Goal: Transaction & Acquisition: Purchase product/service

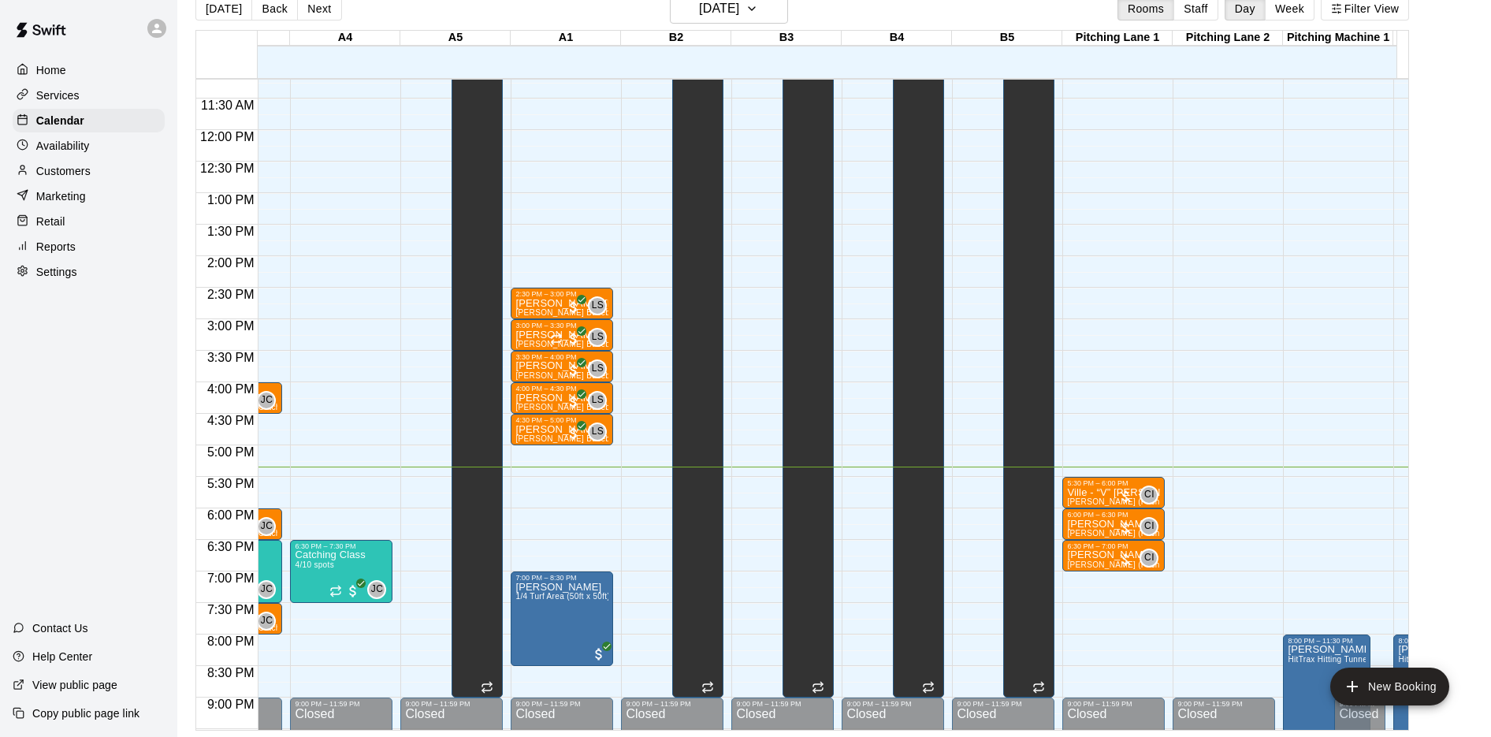
scroll to position [0, 726]
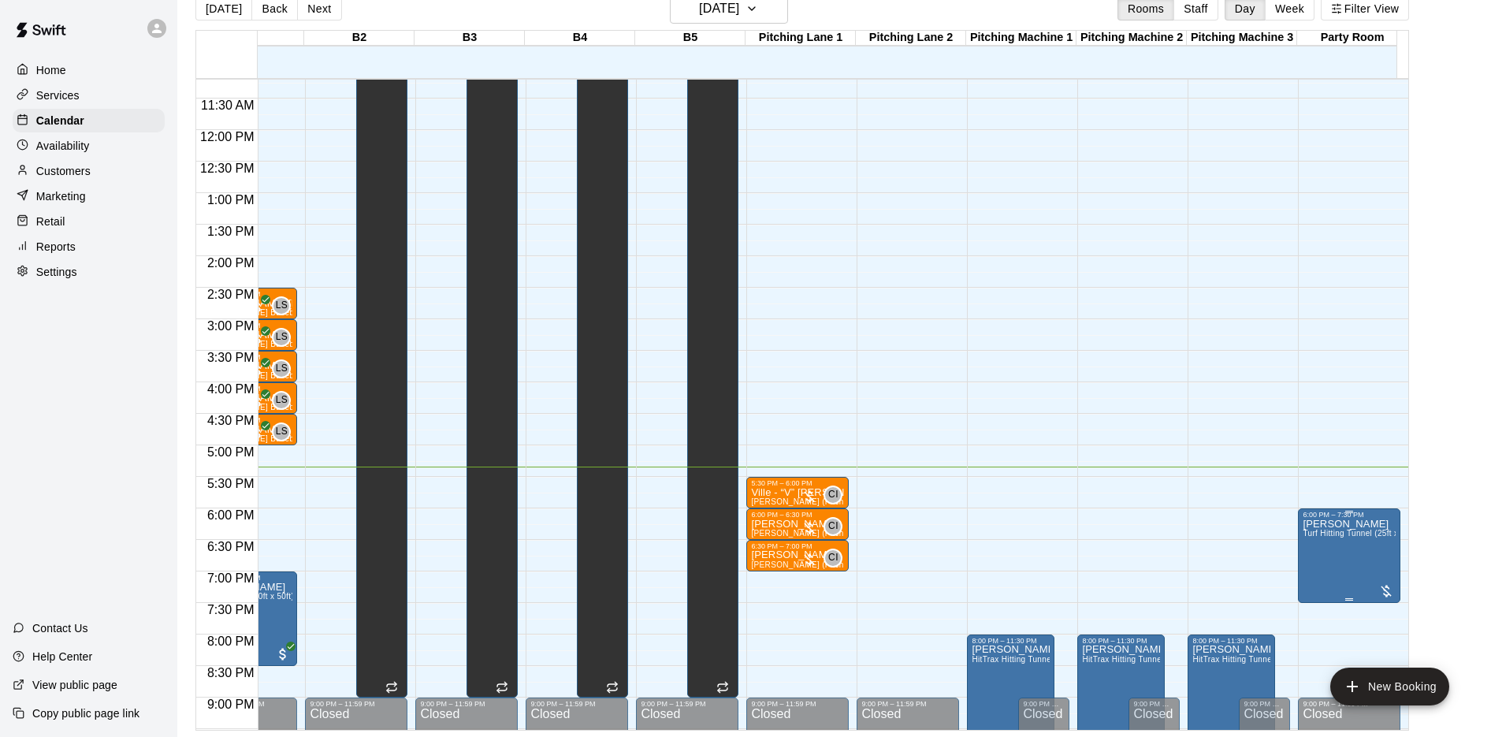
click at [1352, 537] on span "Turf Hitting Tunnel (25ft x 50ft)" at bounding box center [1360, 533] width 115 height 9
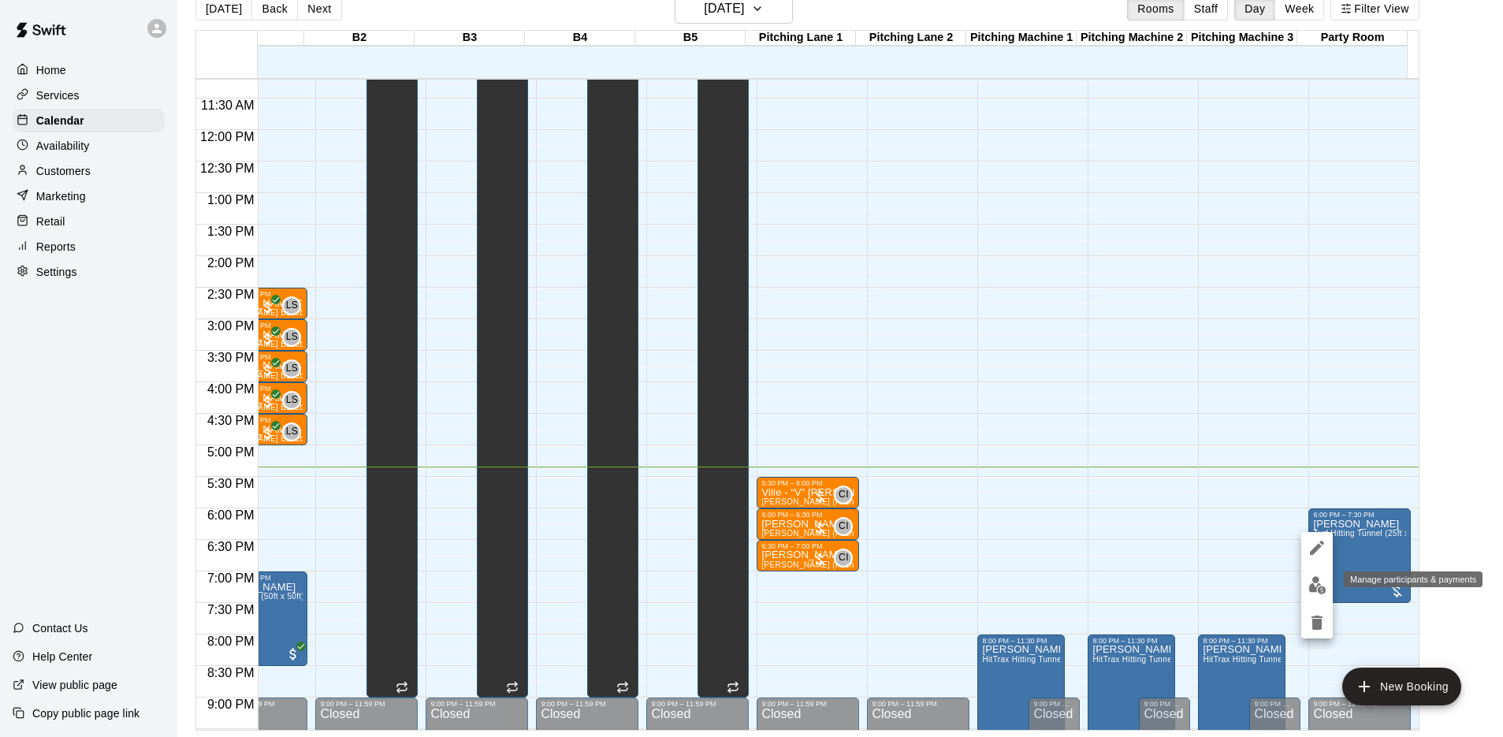
click at [1324, 577] on img "edit" at bounding box center [1317, 585] width 18 height 18
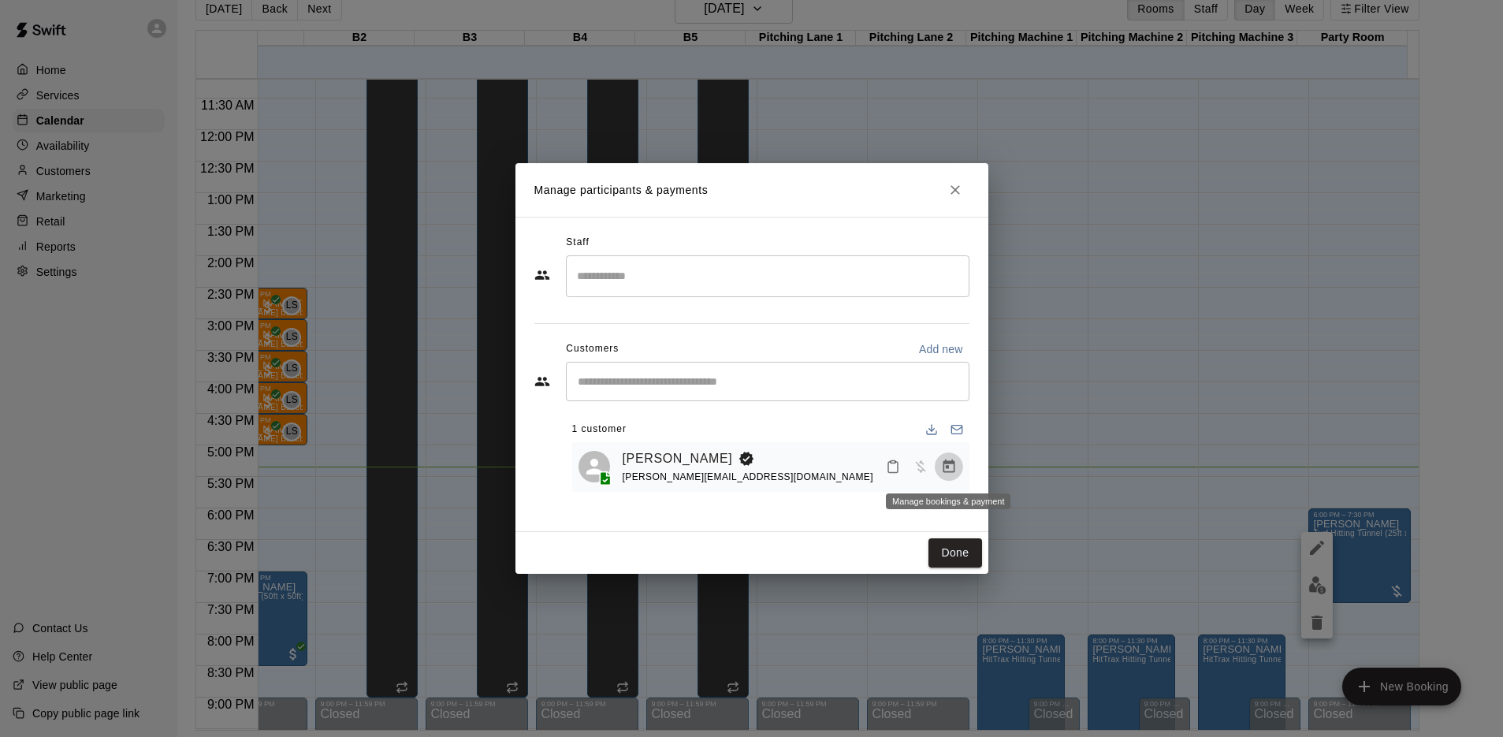
click at [947, 469] on icon "Manage bookings & payment" at bounding box center [949, 465] width 12 height 13
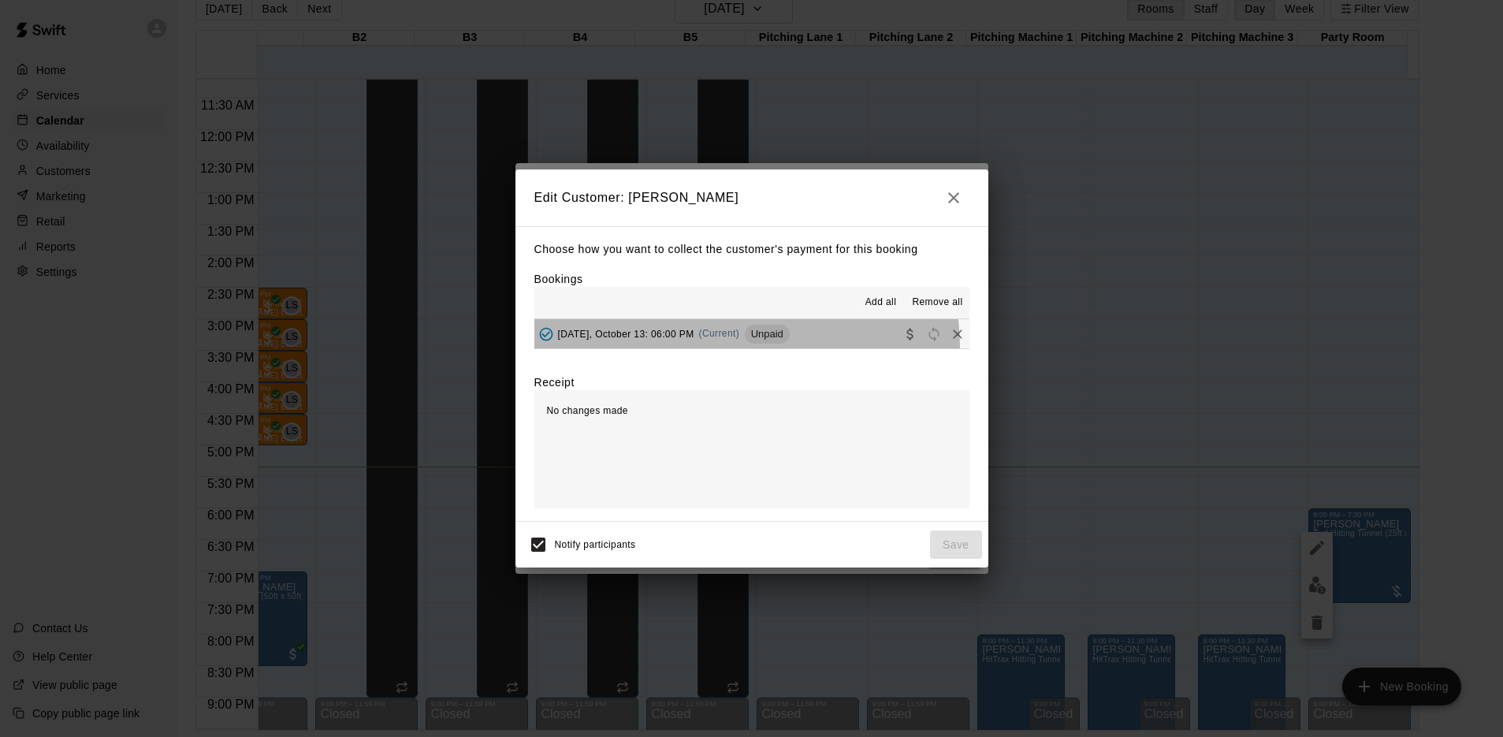
click at [712, 348] on button "[DATE], October 13: 06:00 PM (Current) Unpaid" at bounding box center [751, 333] width 435 height 29
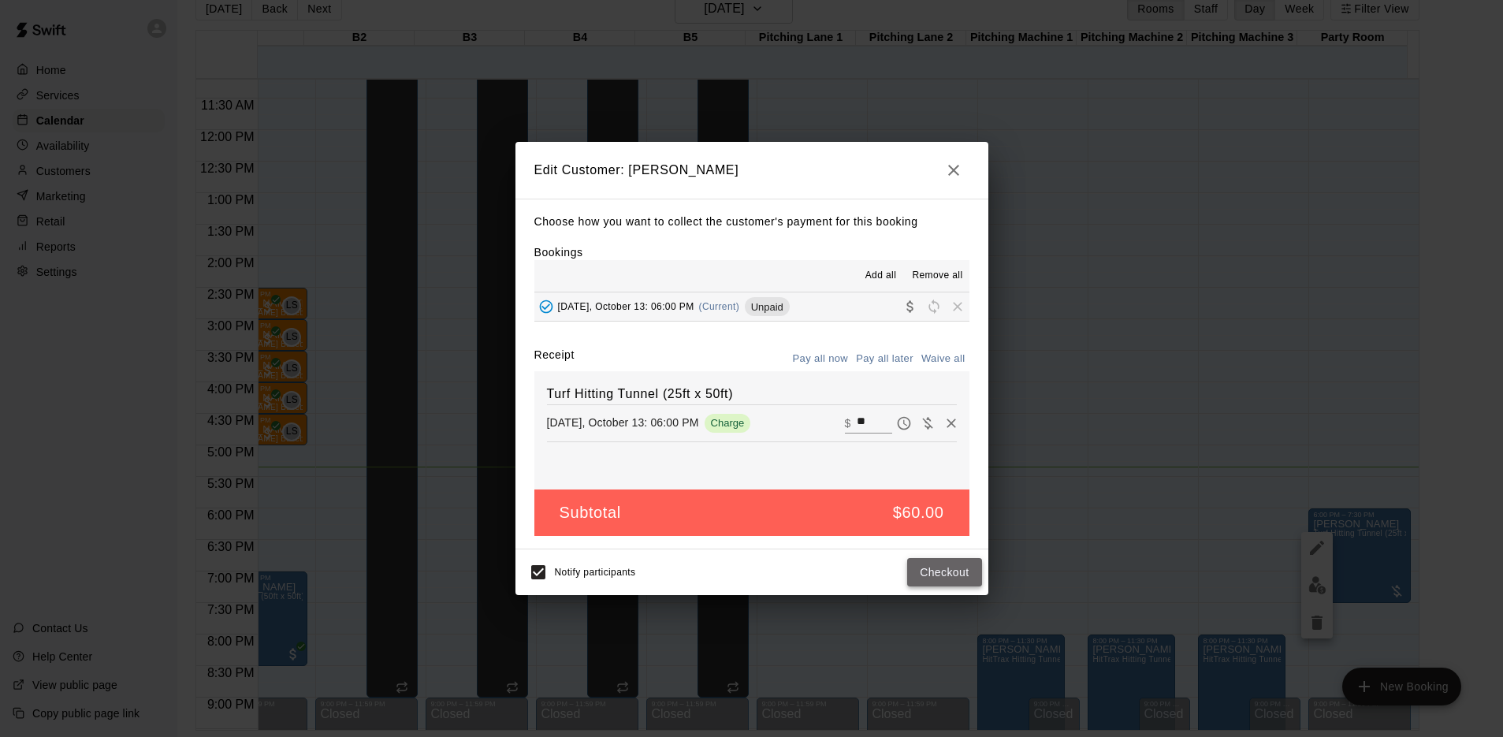
click at [960, 575] on button "Checkout" at bounding box center [944, 572] width 74 height 29
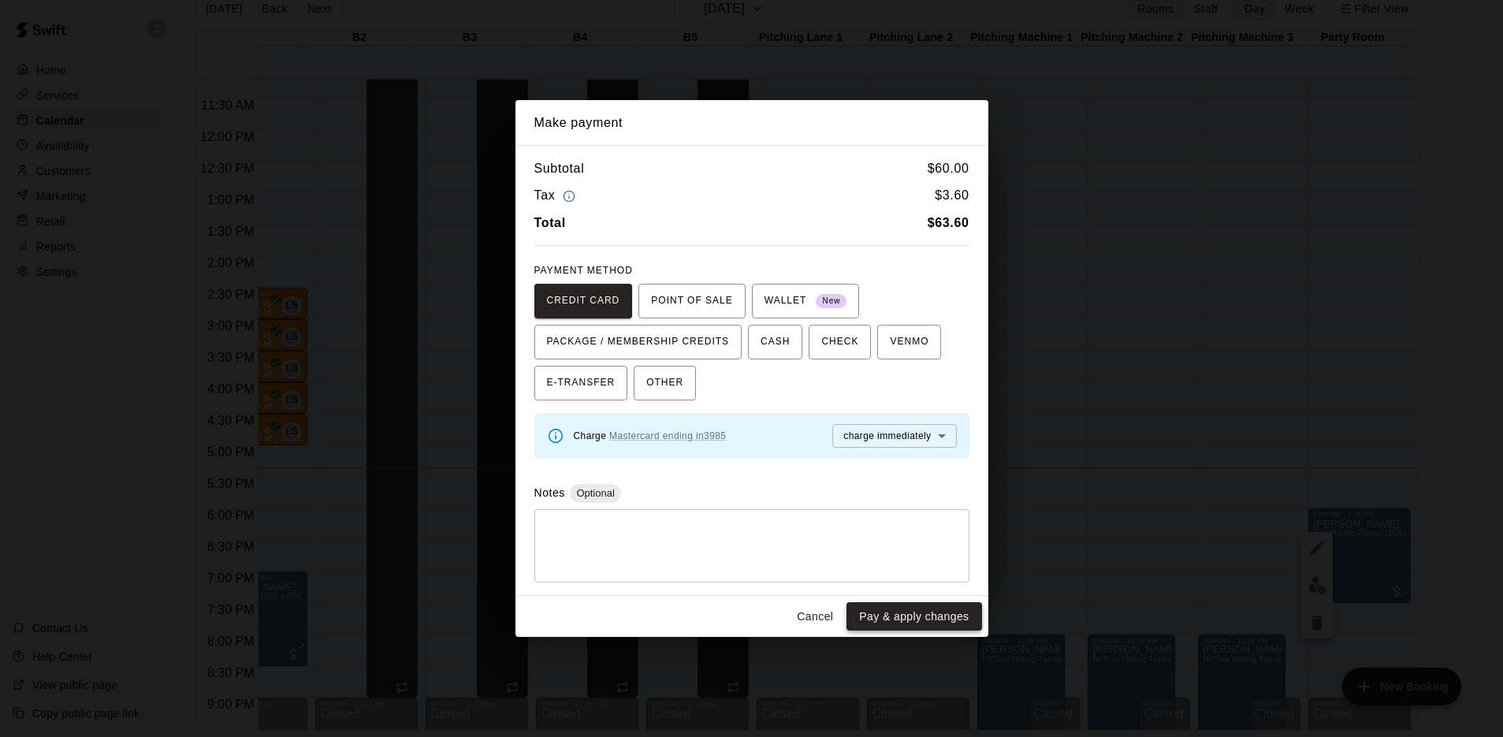
click at [903, 613] on button "Pay & apply changes" at bounding box center [913, 616] width 135 height 29
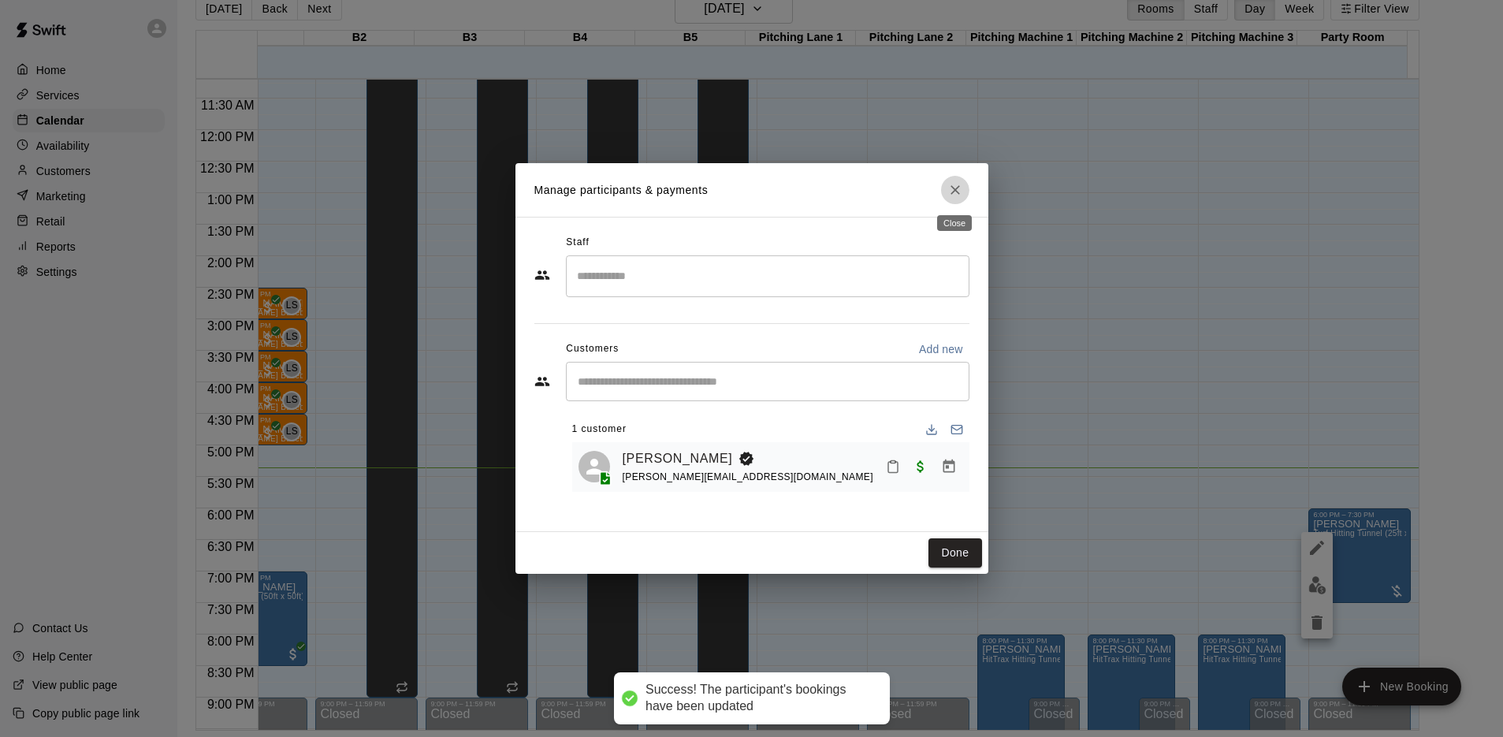
click at [953, 194] on icon "Close" at bounding box center [955, 190] width 16 height 16
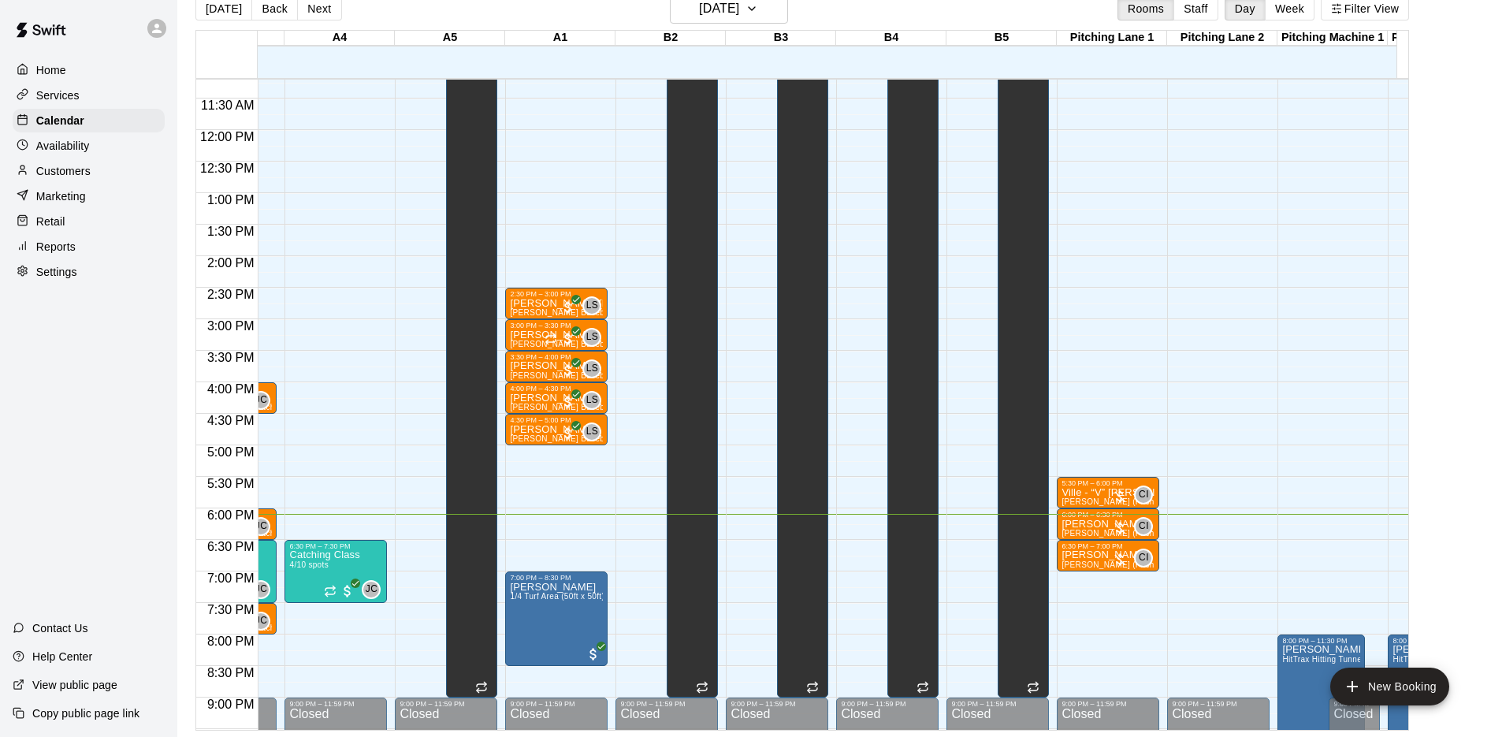
scroll to position [0, 475]
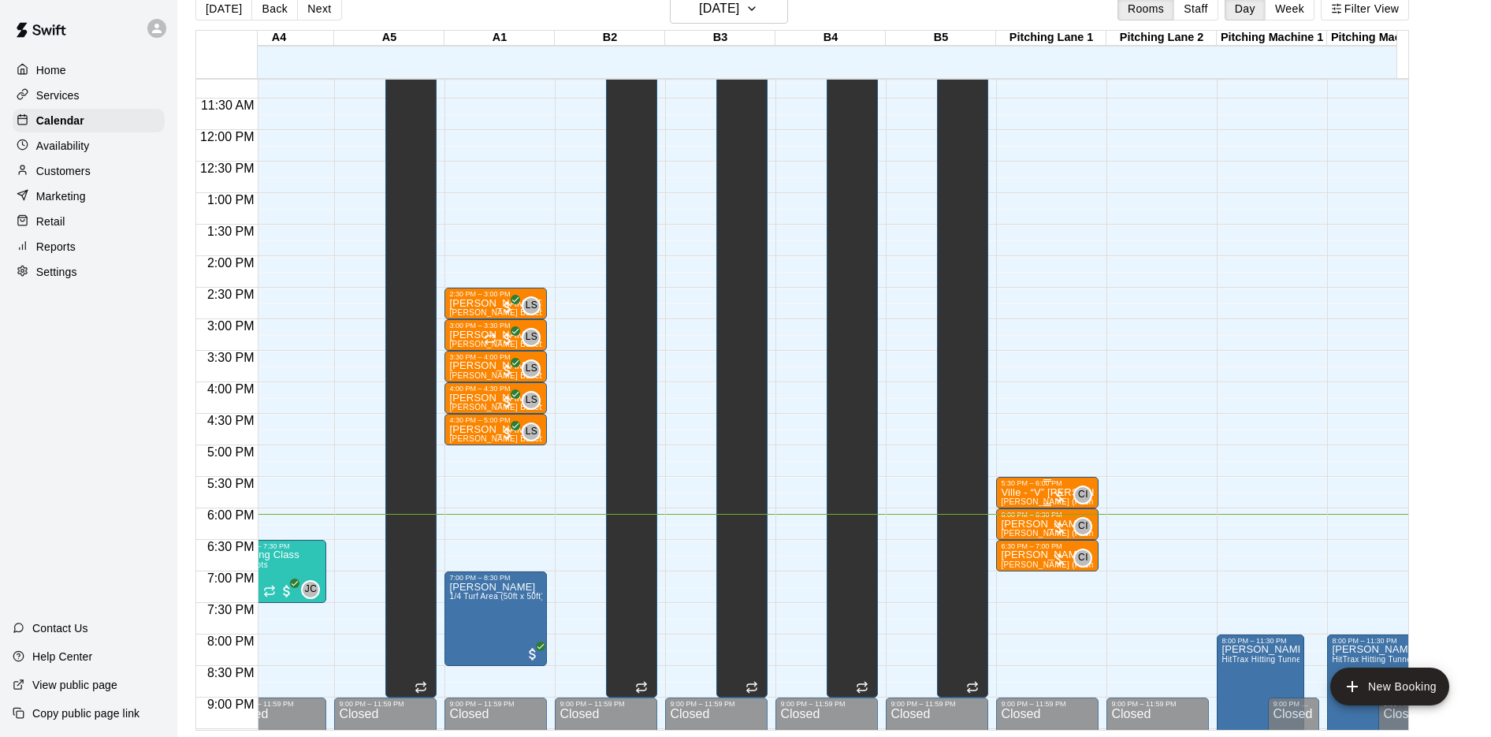
click at [1028, 493] on p "Ville - “V” [PERSON_NAME]" at bounding box center [1047, 493] width 93 height 0
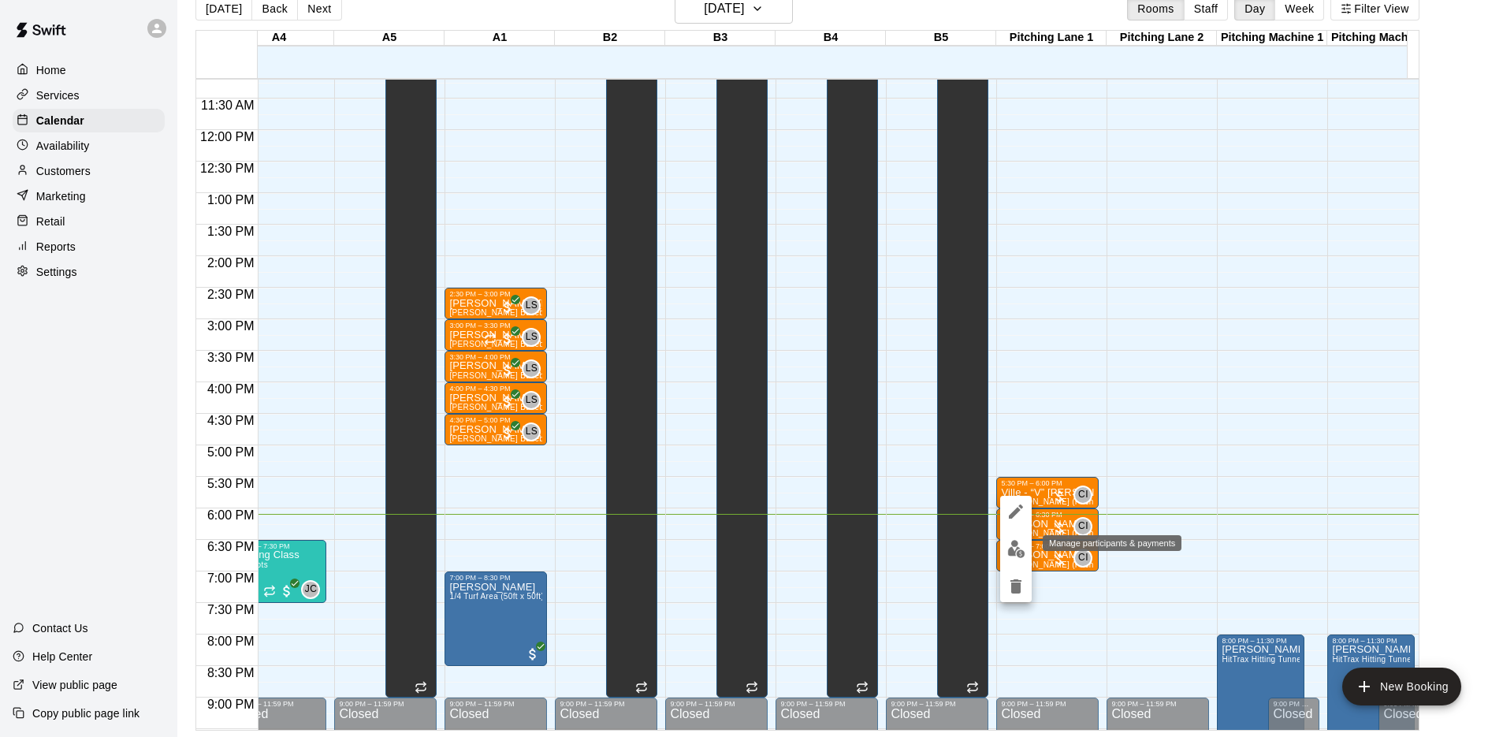
click at [1022, 543] on img "edit" at bounding box center [1016, 549] width 18 height 18
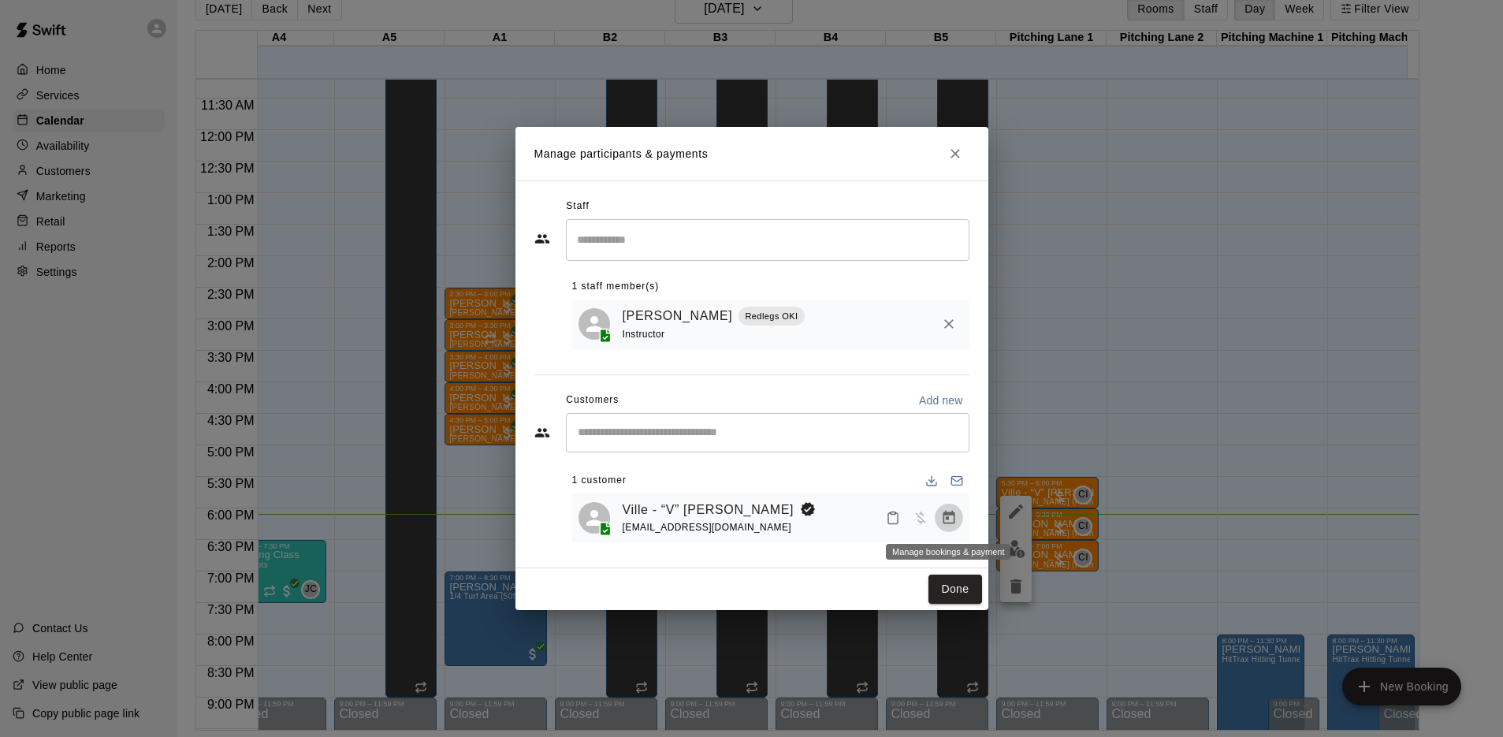
click at [948, 521] on icon "Manage bookings & payment" at bounding box center [949, 518] width 16 height 16
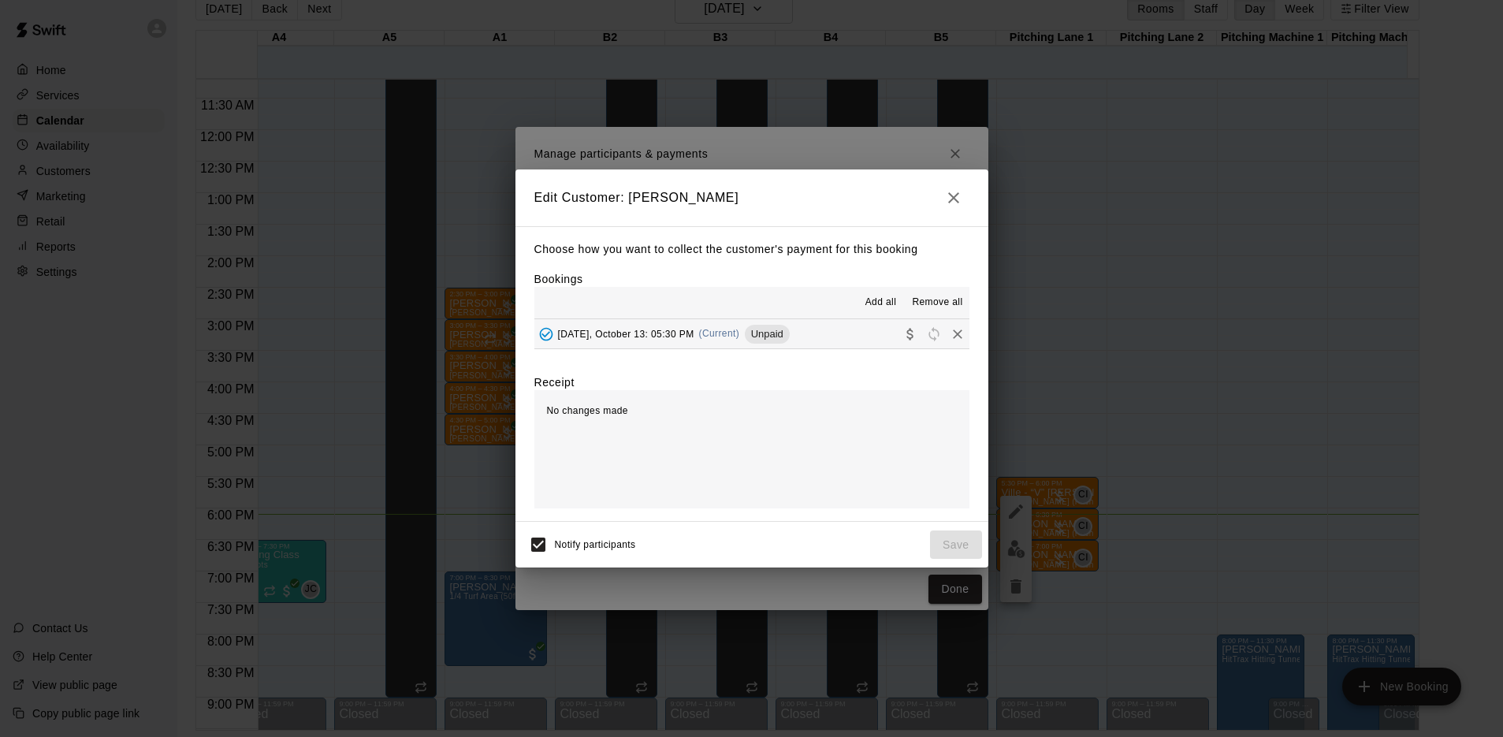
click at [686, 339] on span "[DATE], October 13: 05:30 PM" at bounding box center [626, 333] width 136 height 11
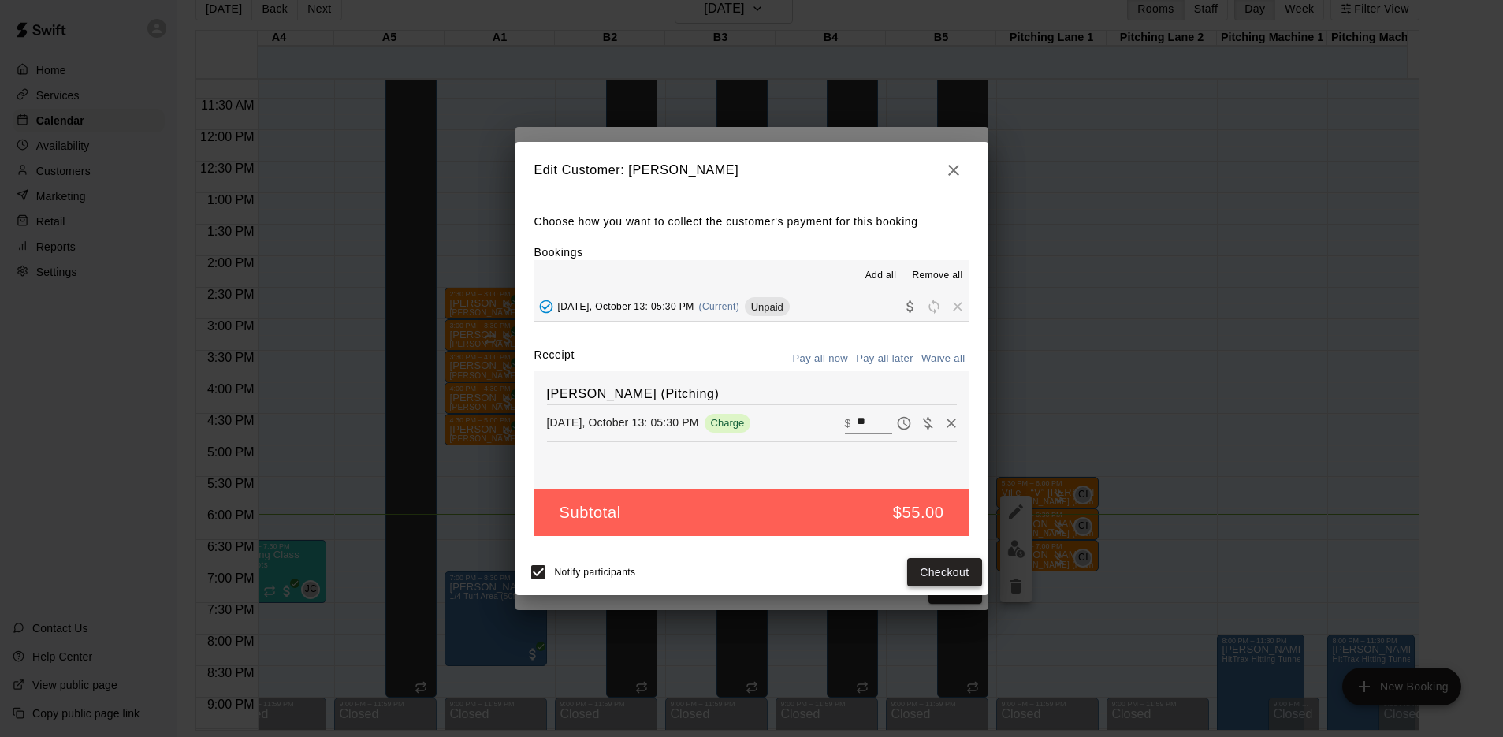
click at [919, 570] on button "Checkout" at bounding box center [944, 572] width 74 height 29
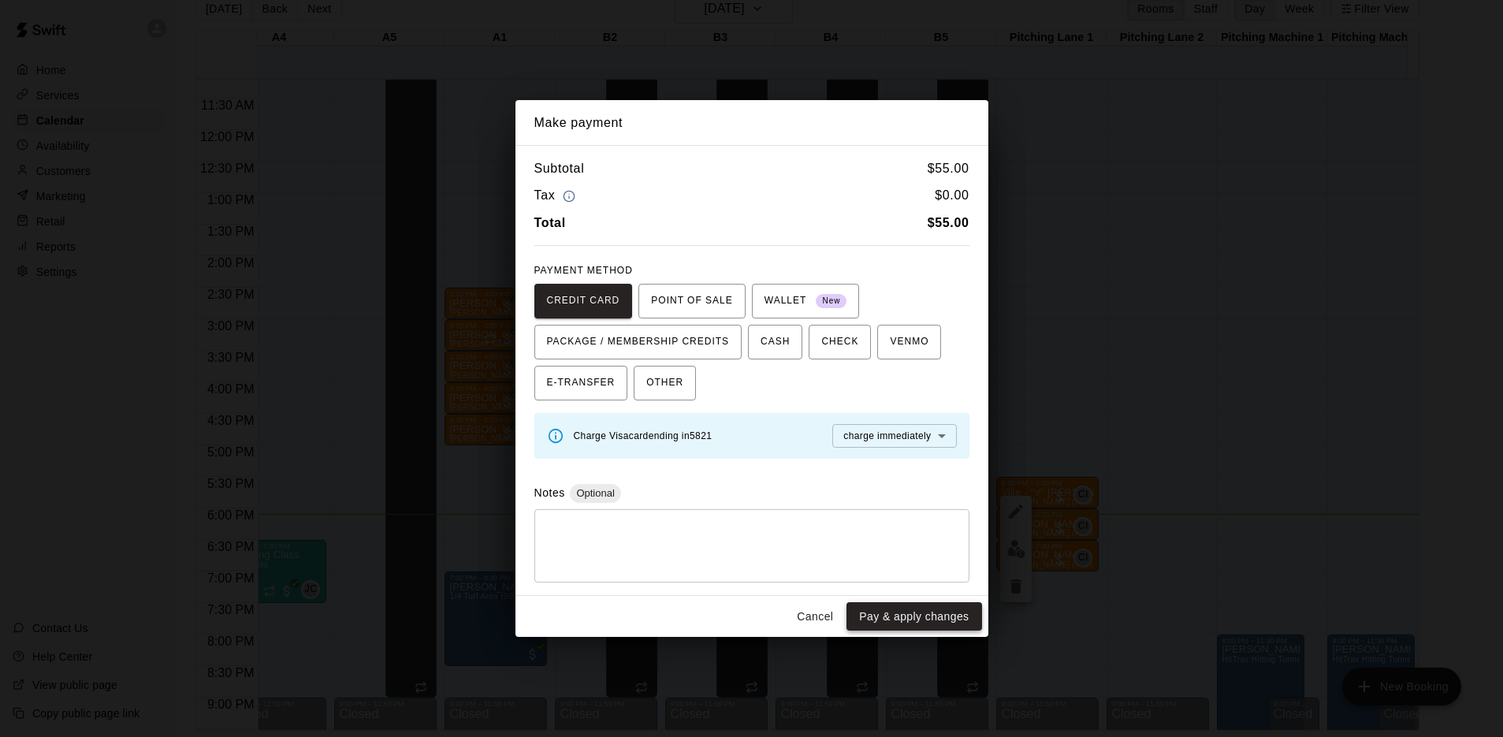
click at [915, 614] on button "Pay & apply changes" at bounding box center [913, 616] width 135 height 29
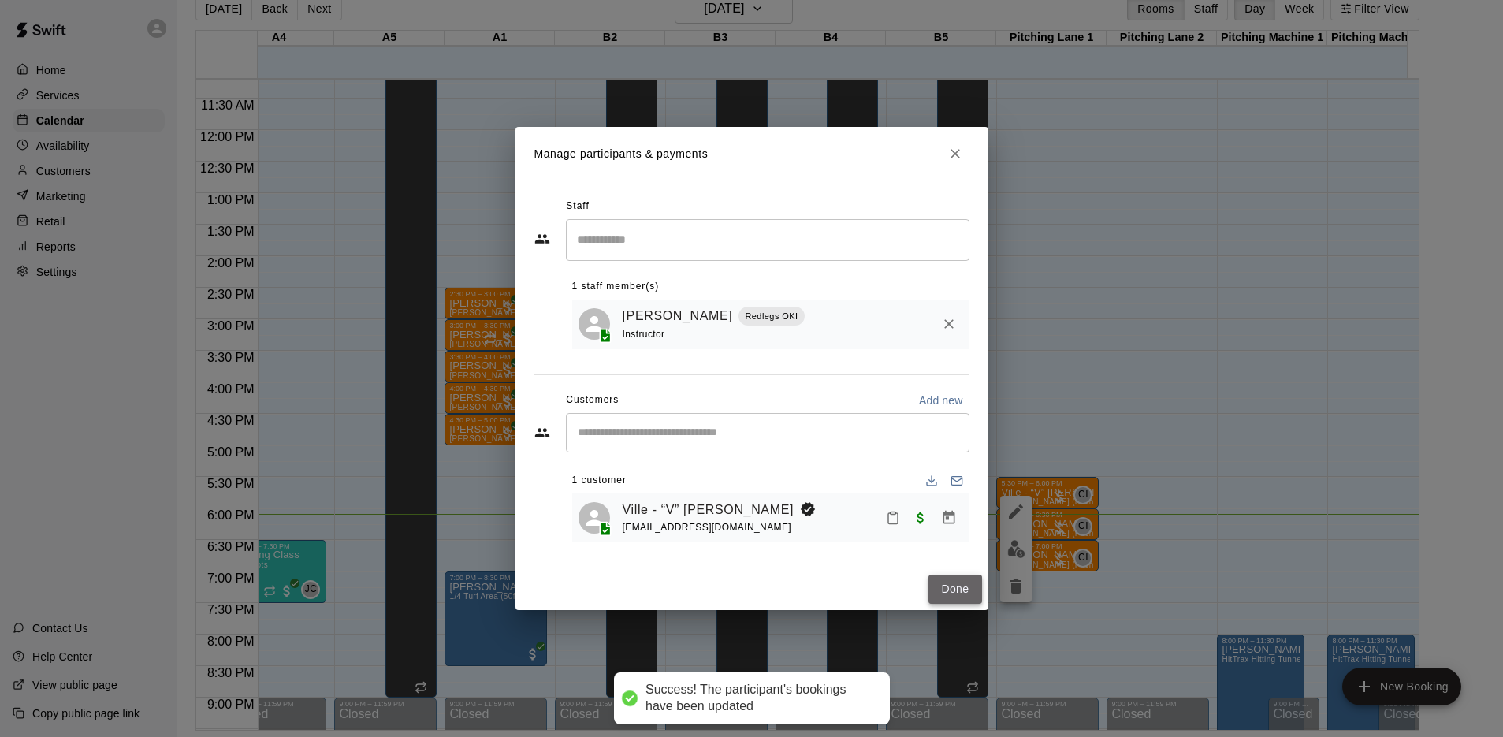
click at [947, 586] on button "Done" at bounding box center [954, 589] width 53 height 29
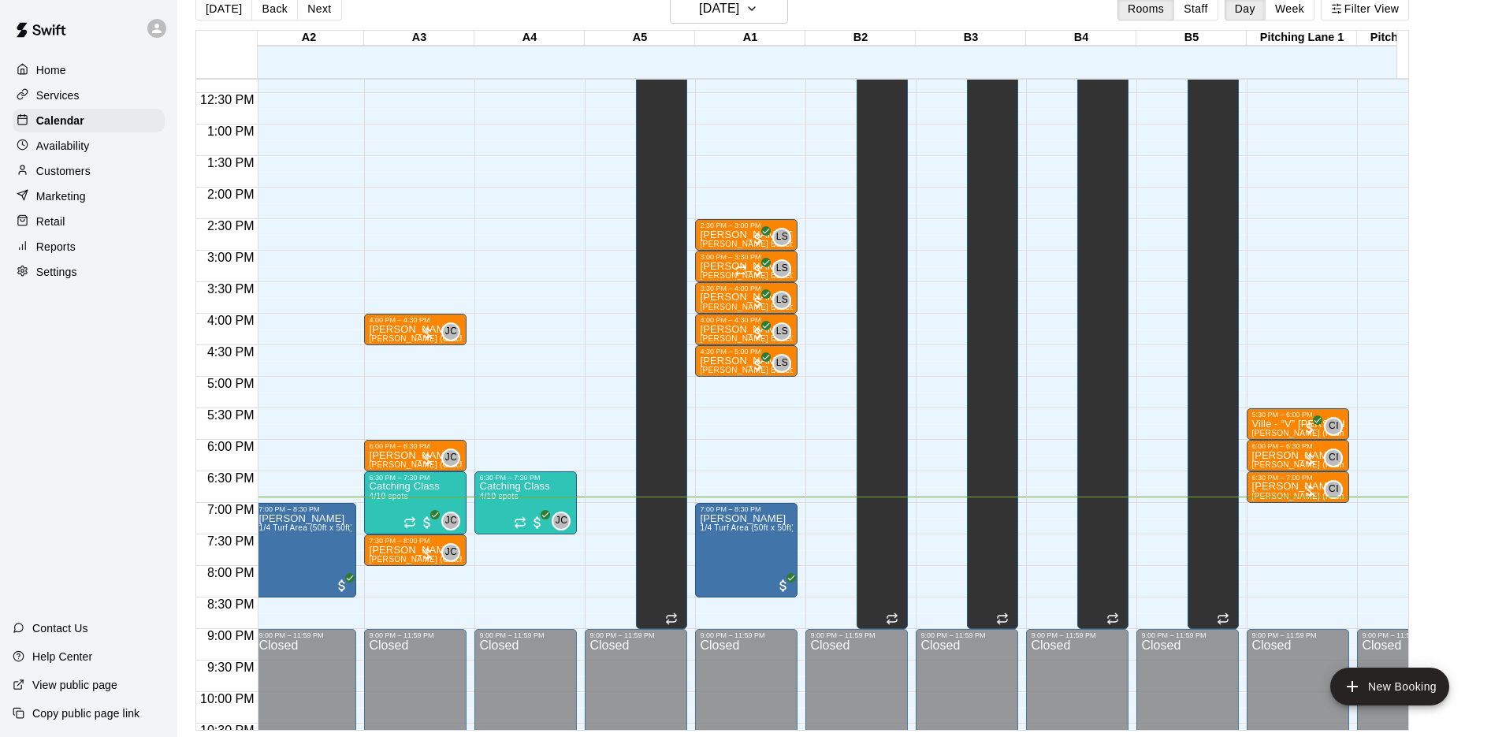
scroll to position [769, 225]
